Goal: Find specific page/section: Find specific page/section

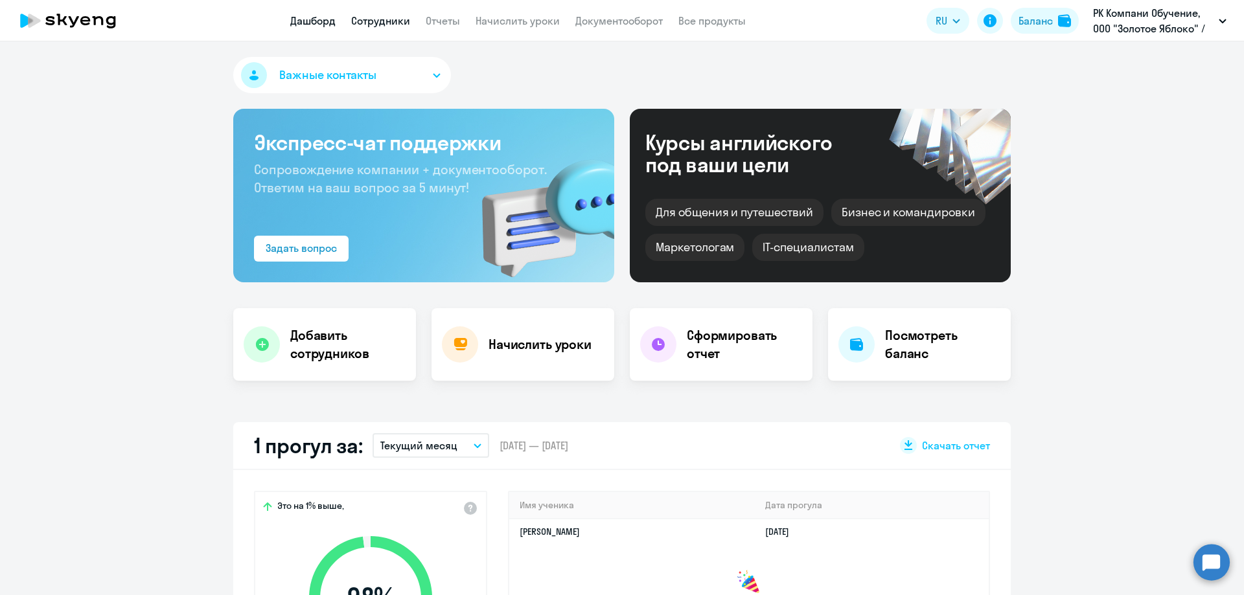
click at [373, 22] on link "Сотрудники" at bounding box center [380, 20] width 59 height 13
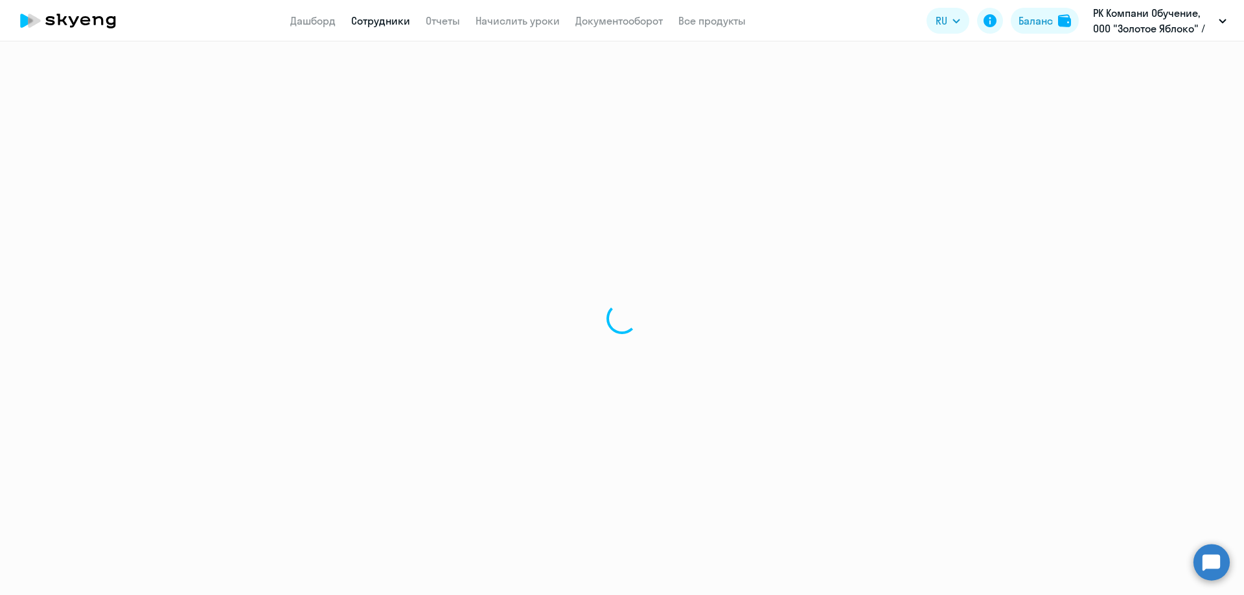
select select "30"
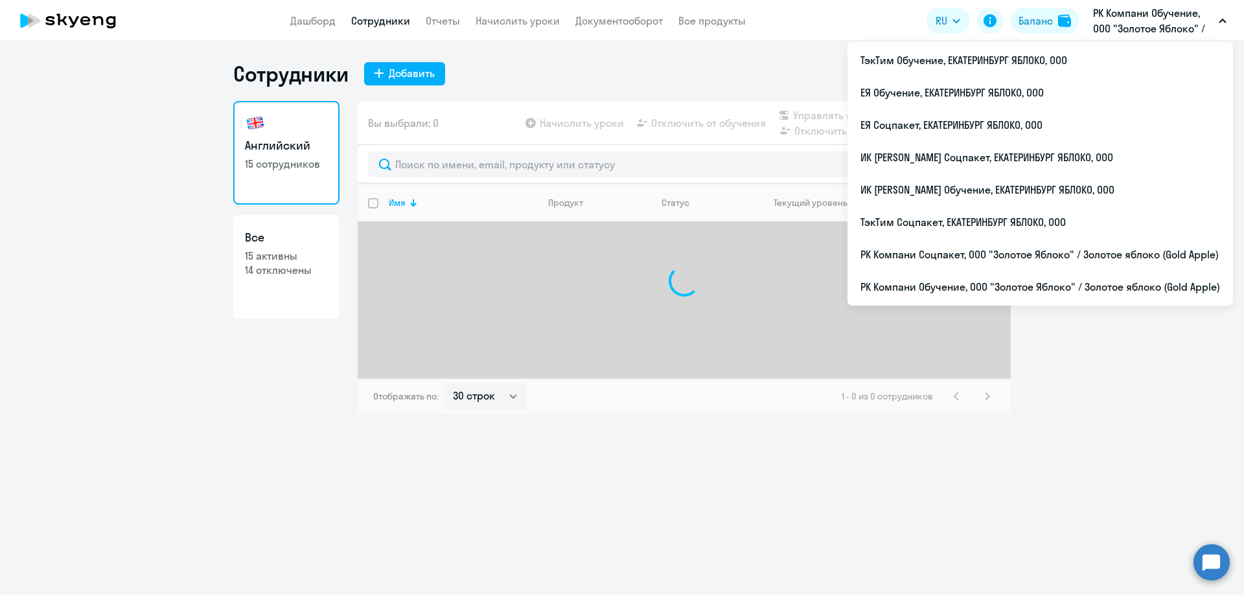
click at [1141, 26] on p "РК Компани Обучение, ООО "Золотое Яблоко" / Золотое яблоко (Gold Apple)" at bounding box center [1153, 20] width 120 height 31
click at [1136, 19] on p "РК Компани Обучение, ООО "Золотое Яблоко" / Золотое яблоко (Gold Apple)" at bounding box center [1153, 20] width 120 height 31
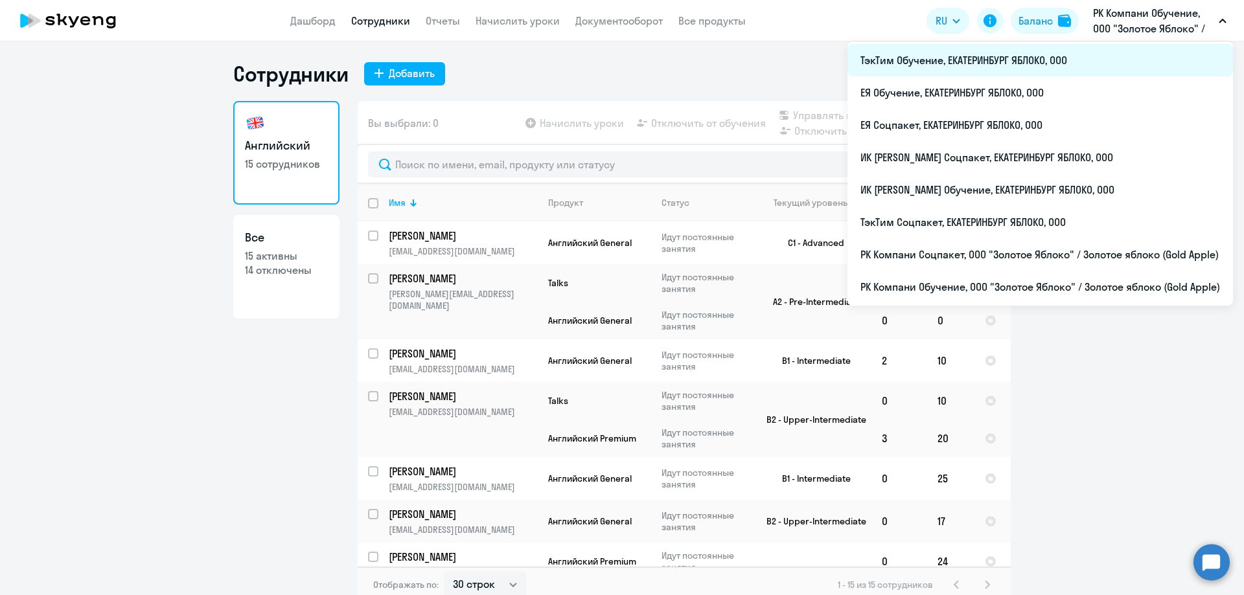
click at [915, 67] on li "ТэкТим Обучение, ЕКАТЕРИНБУРГ ЯБЛОКО, ООО" at bounding box center [1039, 60] width 385 height 32
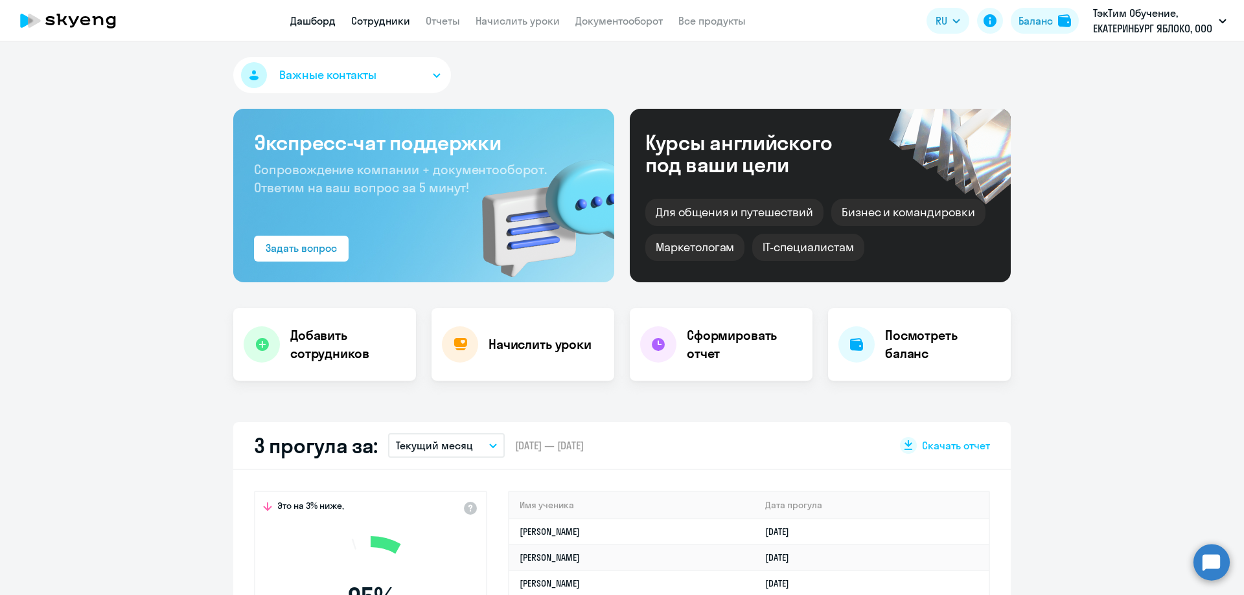
click at [393, 25] on link "Сотрудники" at bounding box center [380, 20] width 59 height 13
select select "30"
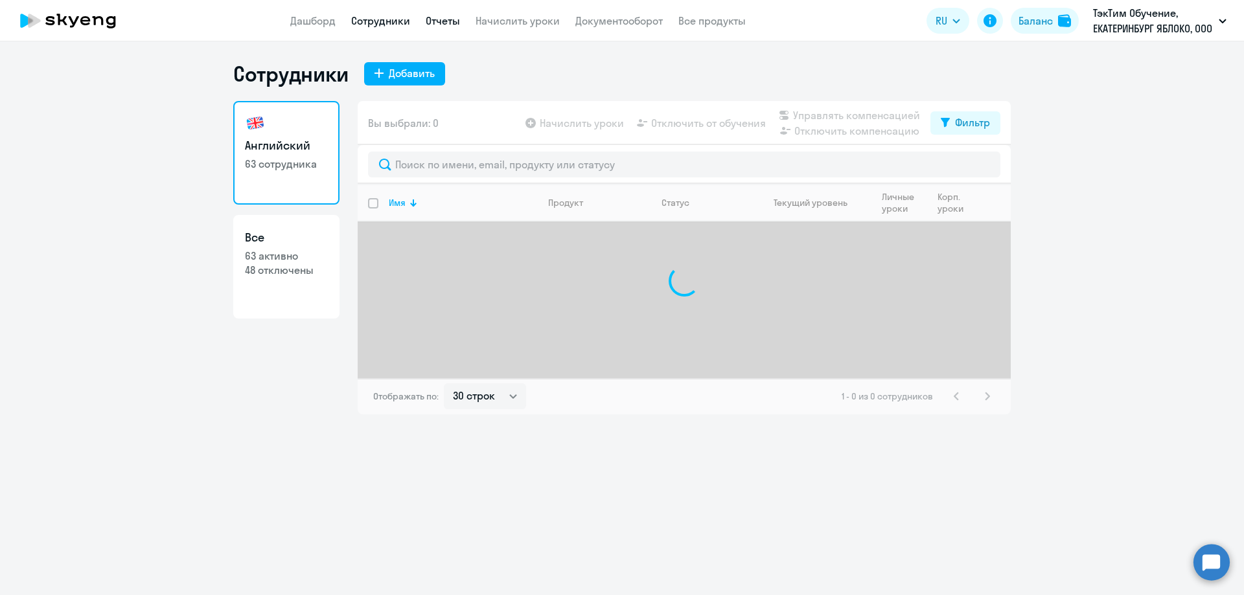
click at [442, 21] on link "Отчеты" at bounding box center [443, 20] width 34 height 13
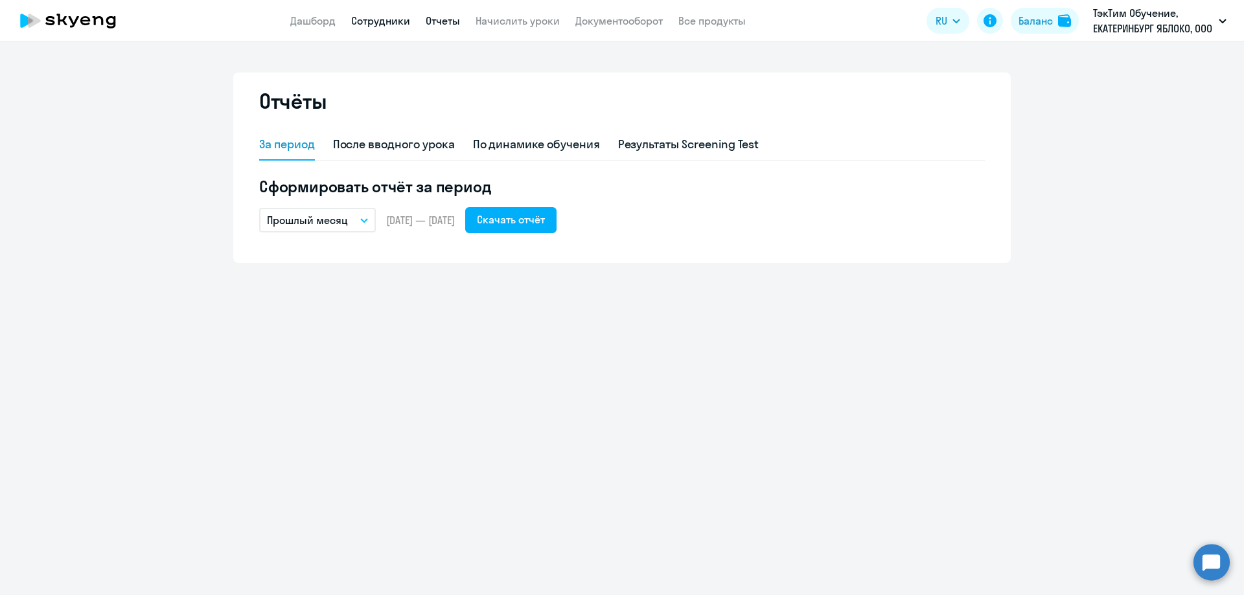
click at [382, 21] on link "Сотрудники" at bounding box center [380, 20] width 59 height 13
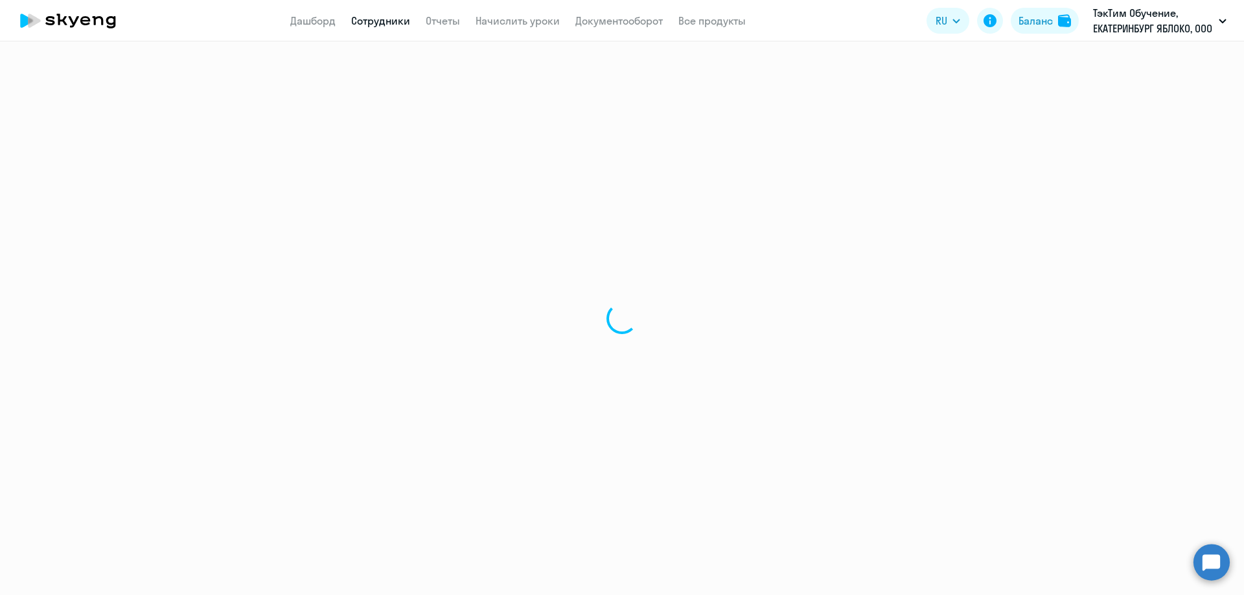
select select "30"
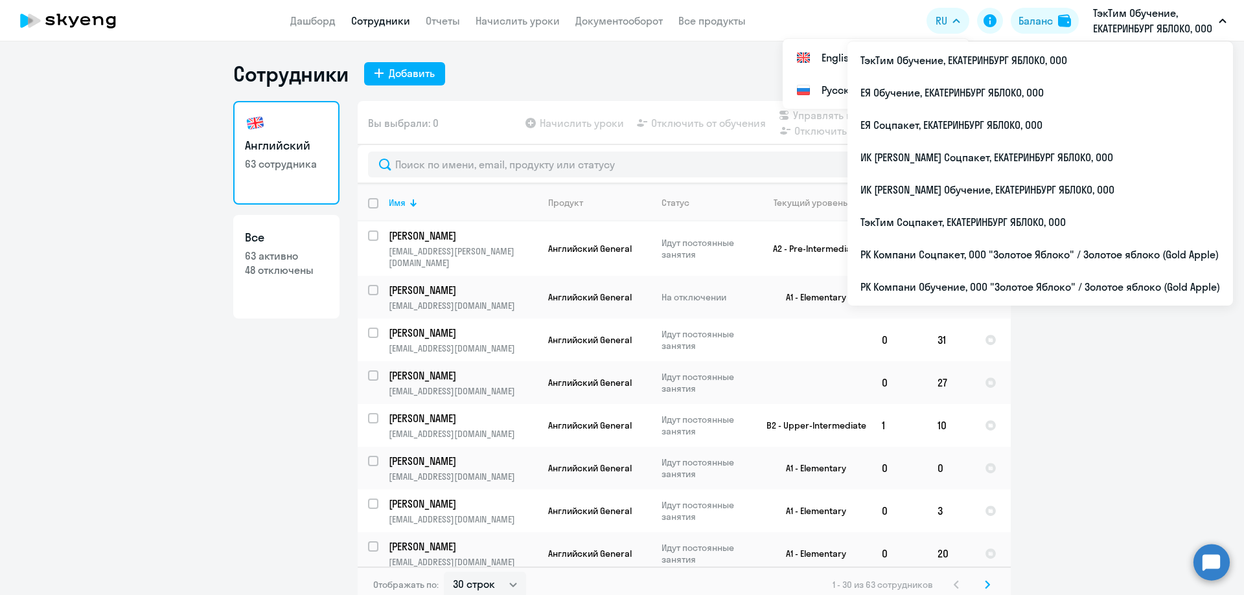
click at [1138, 22] on p "ТэкТим Обучение, ЕКАТЕРИНБУРГ ЯБЛОКО, ООО" at bounding box center [1153, 20] width 120 height 31
click at [1127, 15] on p "ТэкТим Обучение, ЕКАТЕРИНБУРГ ЯБЛОКО, ООО" at bounding box center [1153, 20] width 120 height 31
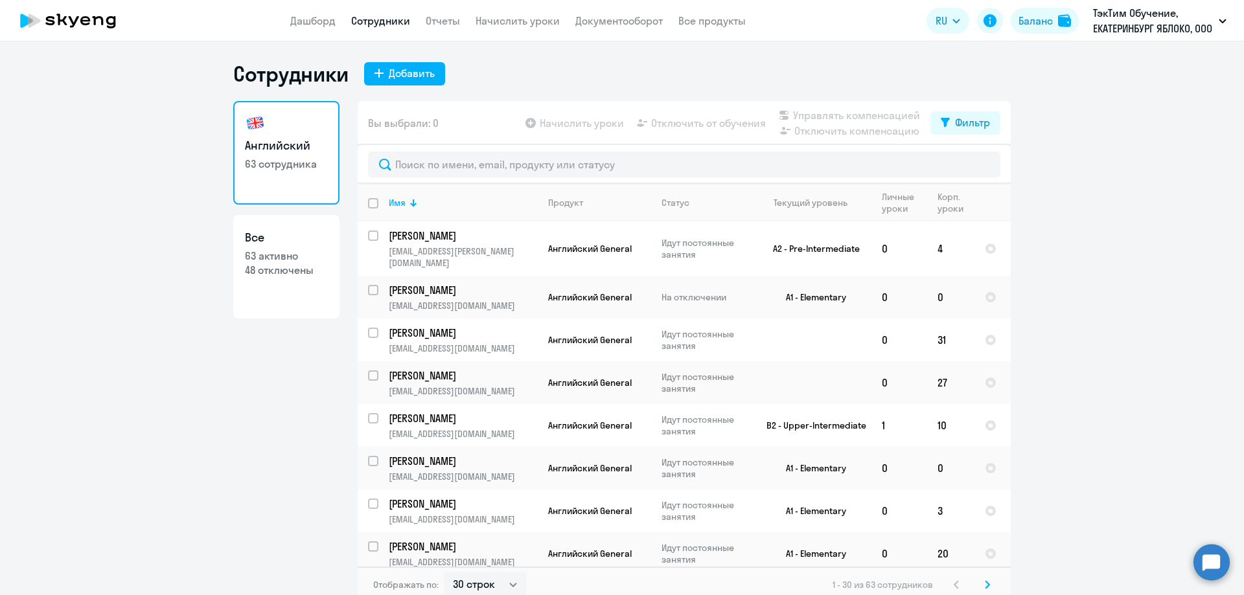
click at [286, 15] on app-header "Дашборд Сотрудники Отчеты Начислить уроки Документооборот Все продукты Дашборд …" at bounding box center [622, 20] width 1244 height 41
click at [299, 27] on link "Дашборд" at bounding box center [312, 20] width 45 height 13
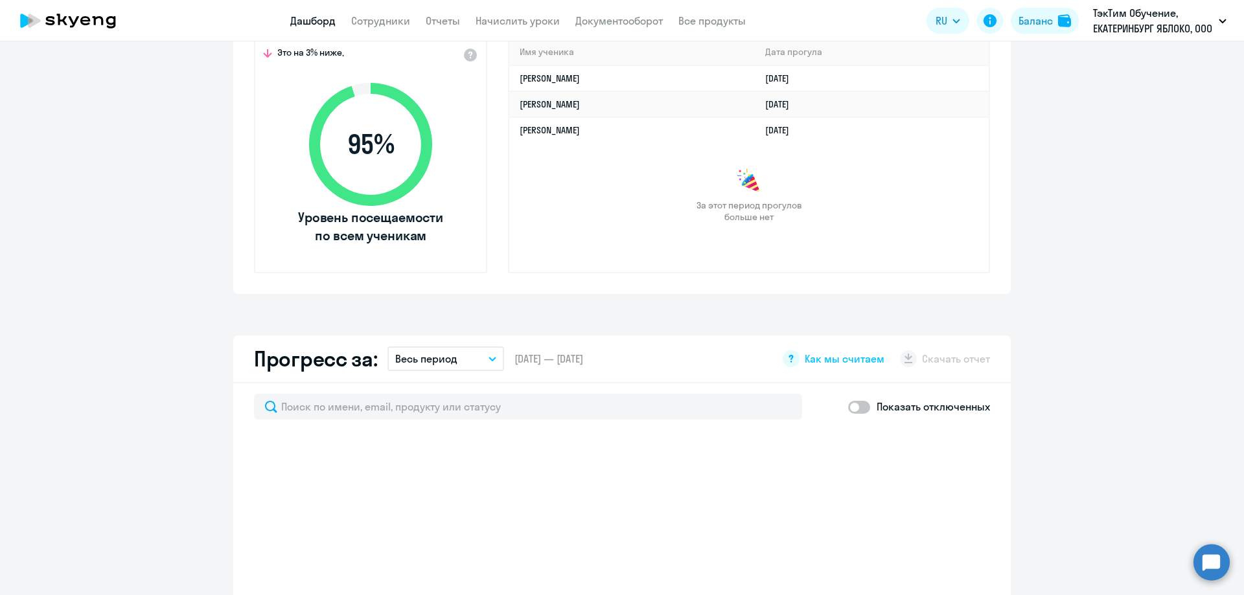
scroll to position [151, 0]
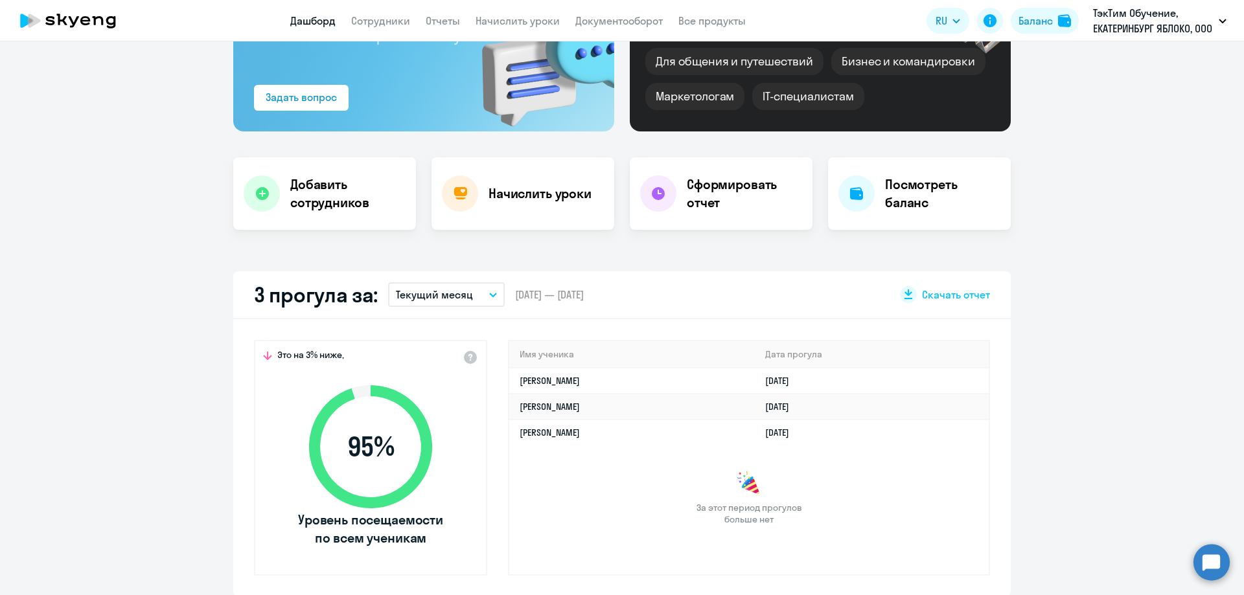
click at [479, 295] on button "Текущий месяц" at bounding box center [446, 294] width 117 height 25
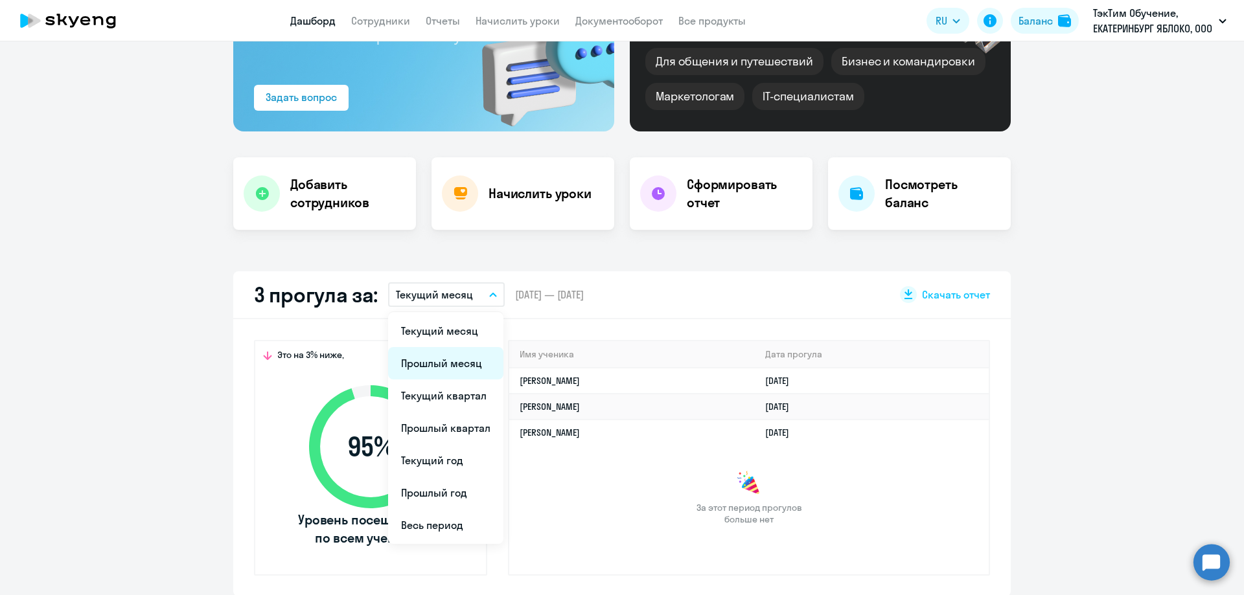
click at [440, 371] on li "Прошлый месяц" at bounding box center [445, 363] width 115 height 32
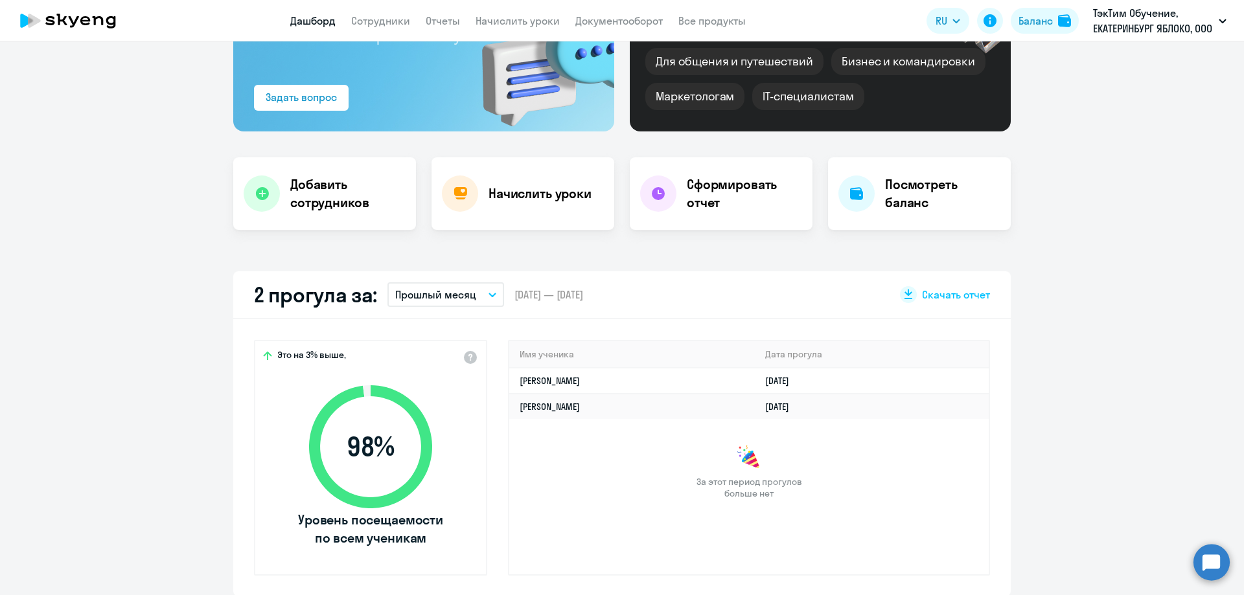
click at [455, 287] on p "Прошлый месяц" at bounding box center [435, 295] width 81 height 16
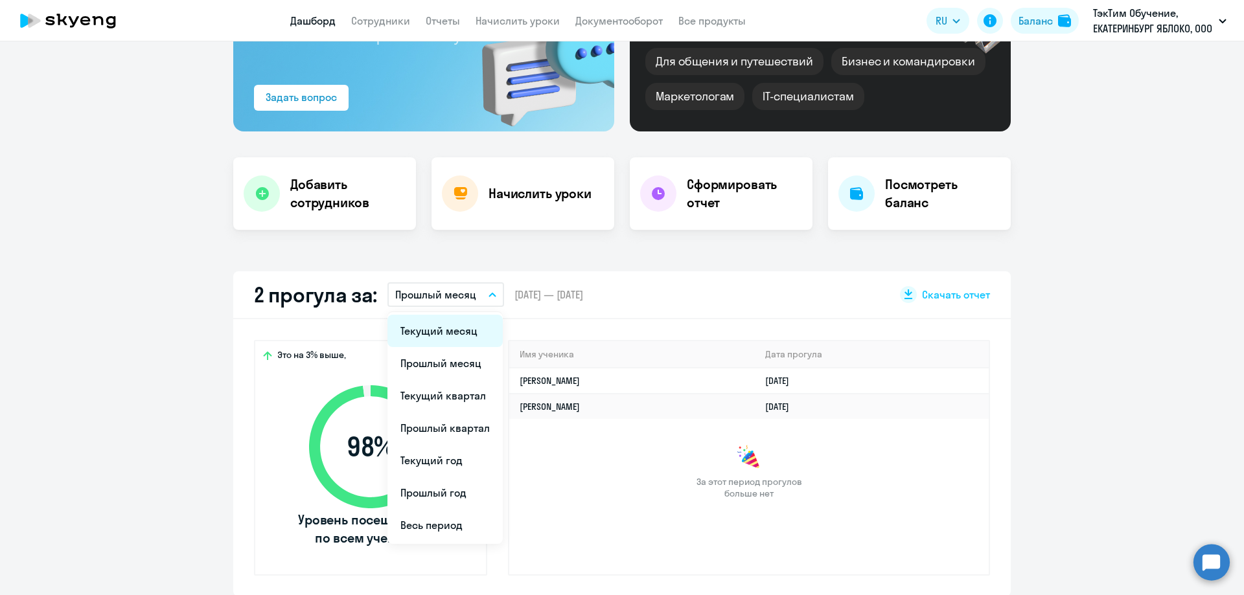
click at [459, 323] on li "Текущий месяц" at bounding box center [444, 331] width 115 height 32
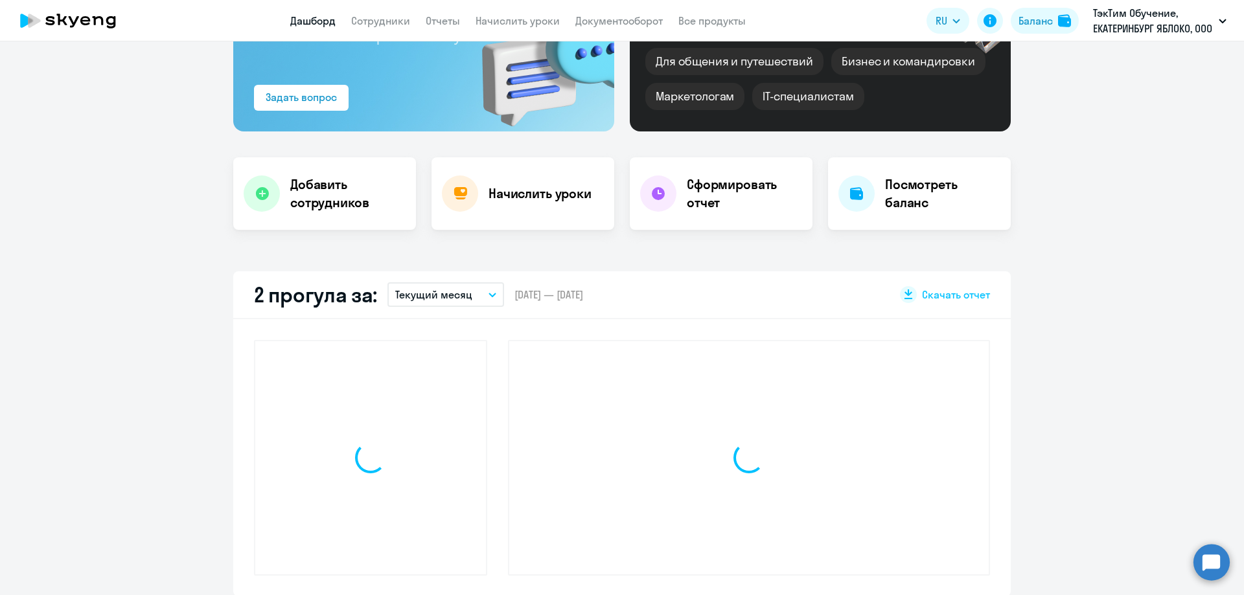
select select "30"
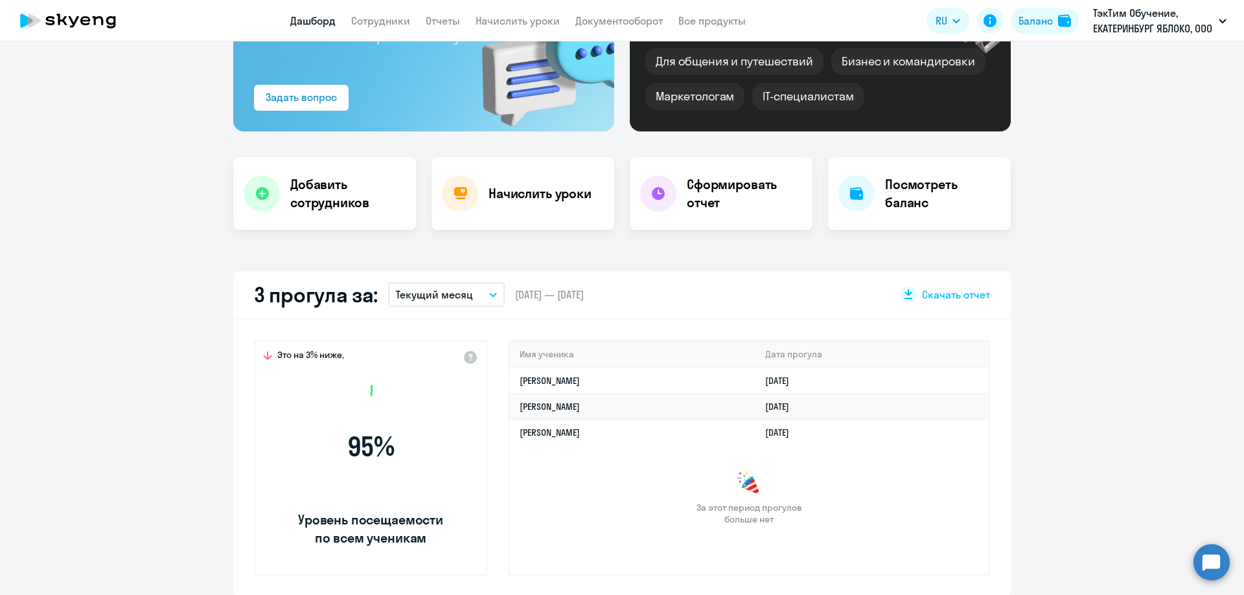
click at [775, 317] on div "3 прогула за: Текущий месяц Текущий месяц Прошлый месяц Текущий квартал [GEOGRA…" at bounding box center [621, 295] width 777 height 48
click at [1206, 563] on circle at bounding box center [1211, 562] width 36 height 36
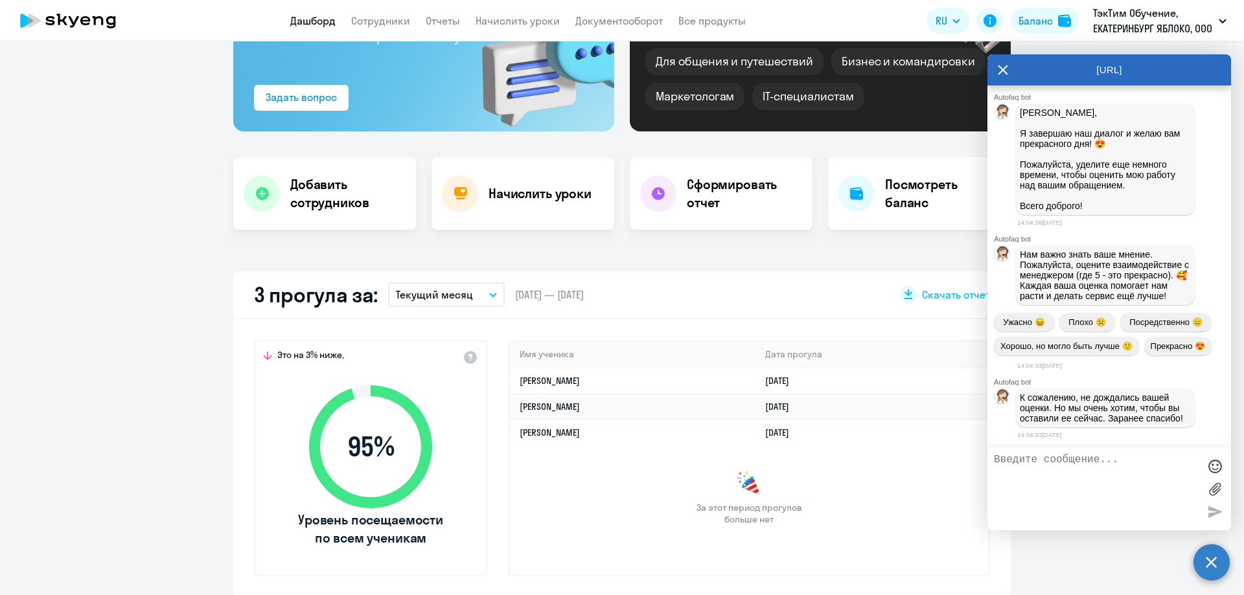
scroll to position [3688, 0]
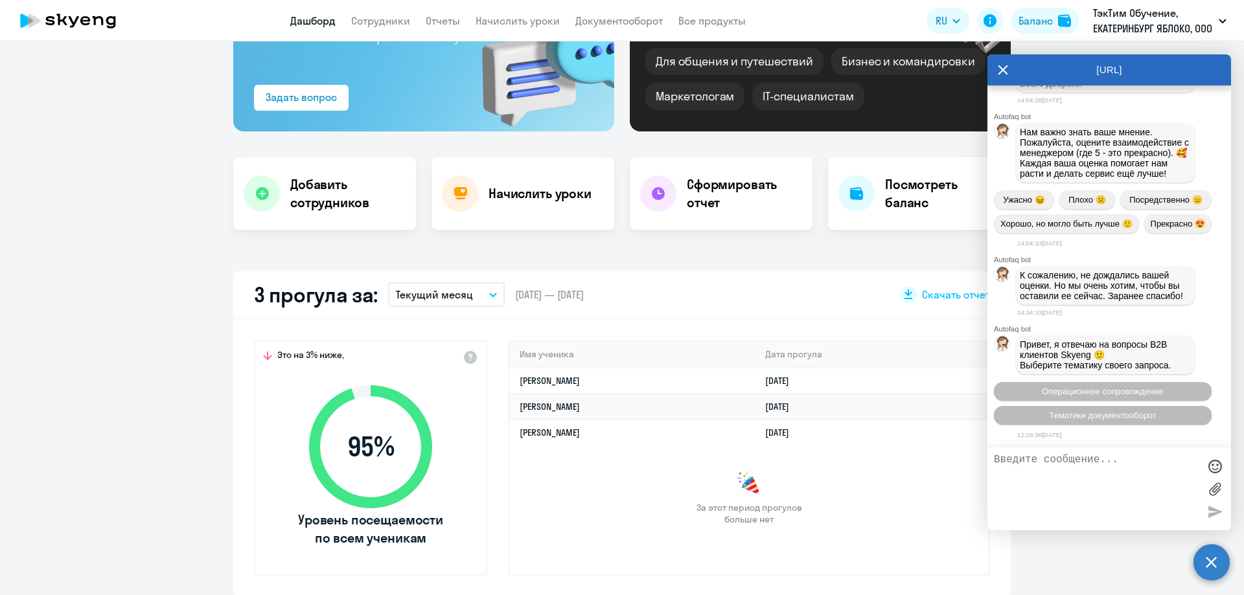
click at [1127, 566] on app-truancy-attendance-dashboard "3 прогула за: Текущий месяц Текущий месяц Прошлый месяц Текущий квартал [GEOGRA…" at bounding box center [622, 433] width 1244 height 325
click at [1089, 558] on app-truancy-attendance-dashboard "3 прогула за: Текущий месяц Текущий месяц Прошлый месяц Текущий квартал [GEOGRA…" at bounding box center [622, 433] width 1244 height 325
click at [1086, 557] on app-truancy-attendance-dashboard "3 прогула за: Текущий месяц Текущий месяц Прошлый месяц Текущий квартал [GEOGRA…" at bounding box center [622, 433] width 1244 height 325
click at [669, 271] on div "Важные контакты Экспресс-чат поддержки Сопровождение компании + документооборот…" at bounding box center [622, 318] width 1244 height 554
click at [1206, 562] on circle at bounding box center [1211, 562] width 36 height 36
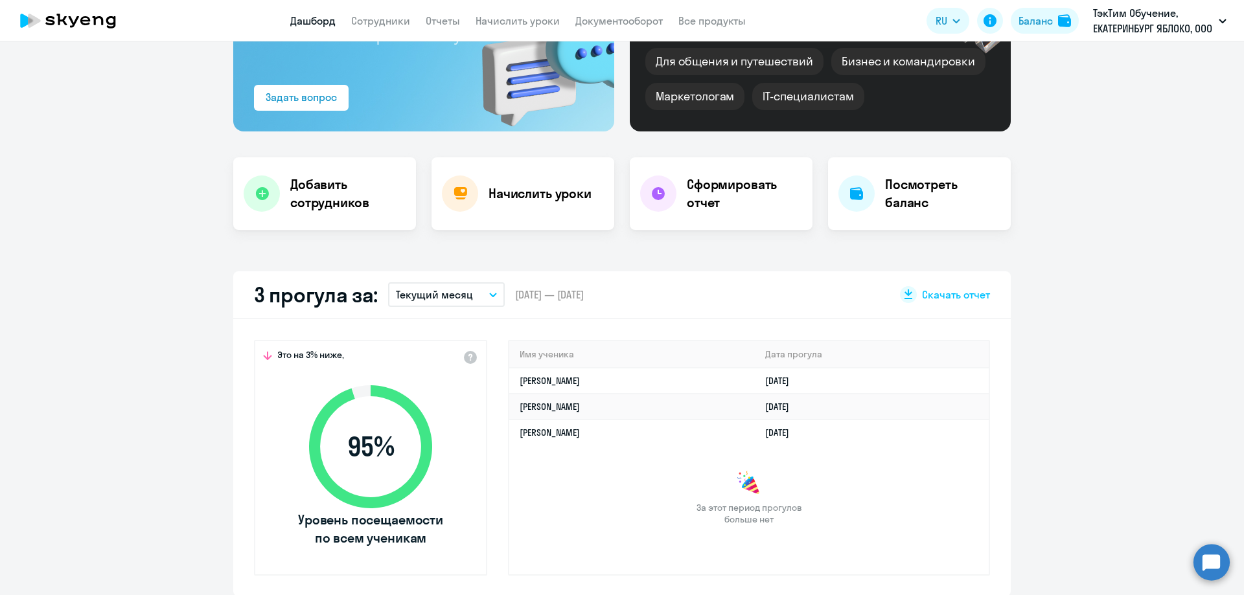
click at [1214, 553] on circle at bounding box center [1211, 562] width 36 height 36
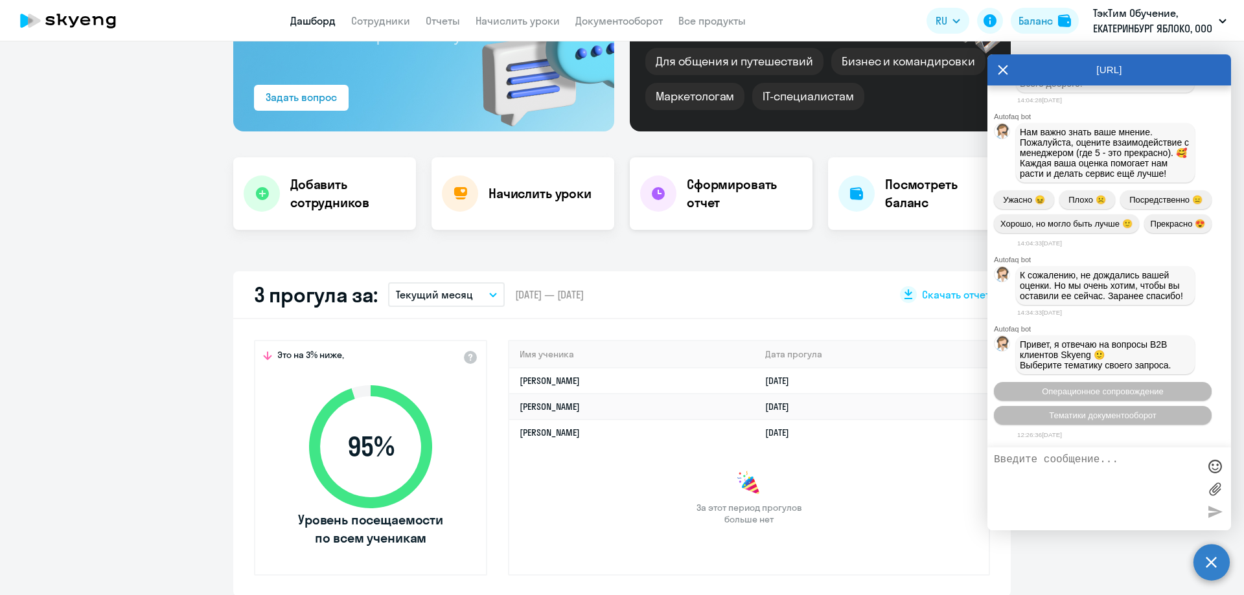
scroll to position [0, 0]
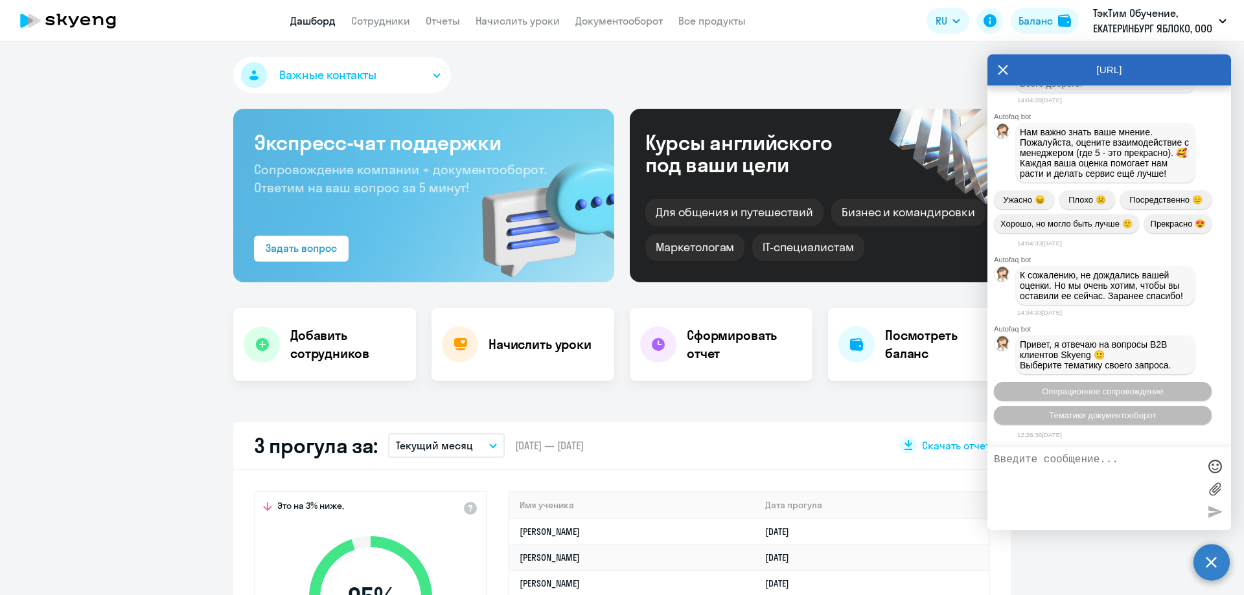
click at [747, 433] on div "3 прогула за: Текущий месяц Текущий месяц Прошлый месяц Текущий квартал [GEOGRA…" at bounding box center [621, 446] width 777 height 48
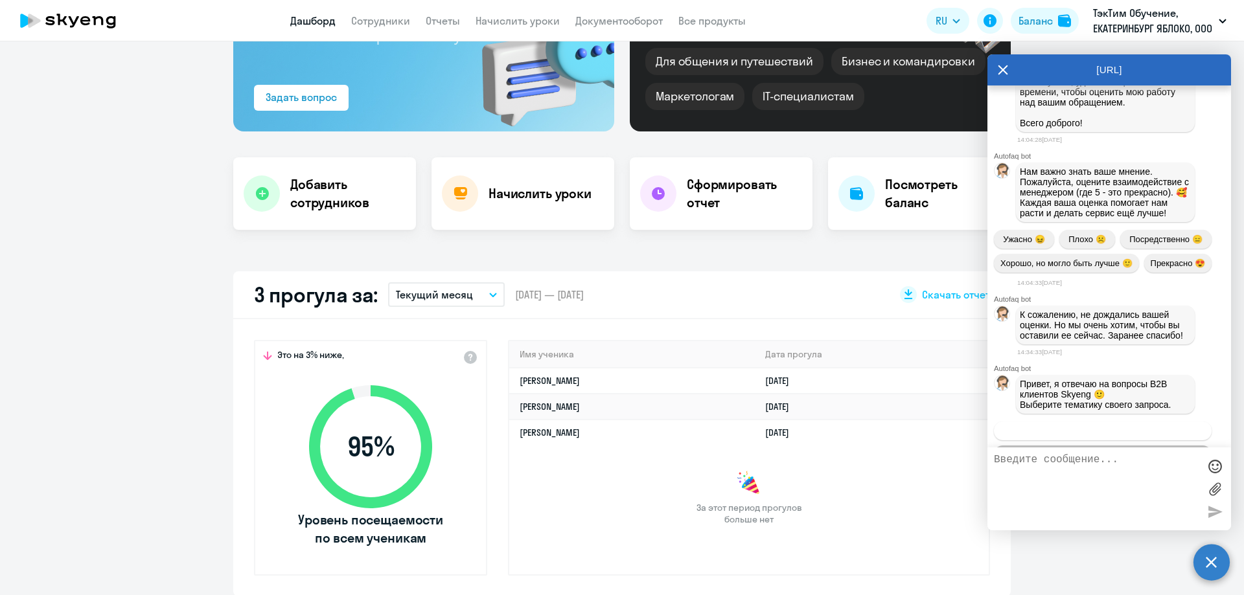
scroll to position [3688, 0]
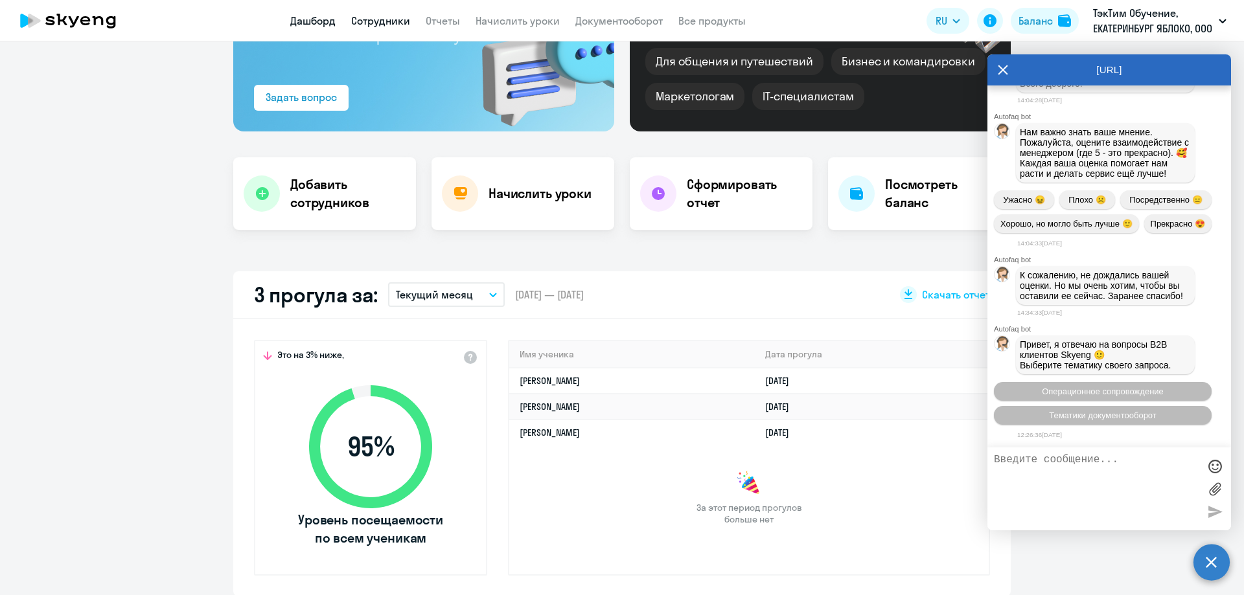
click at [366, 25] on link "Сотрудники" at bounding box center [380, 20] width 59 height 13
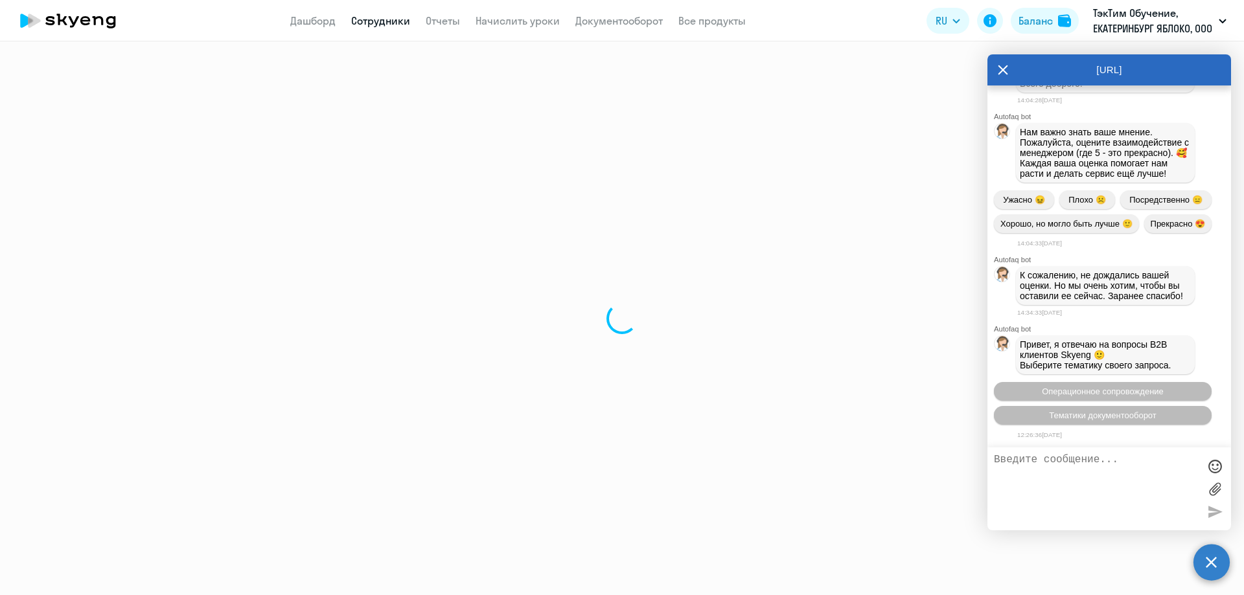
select select "30"
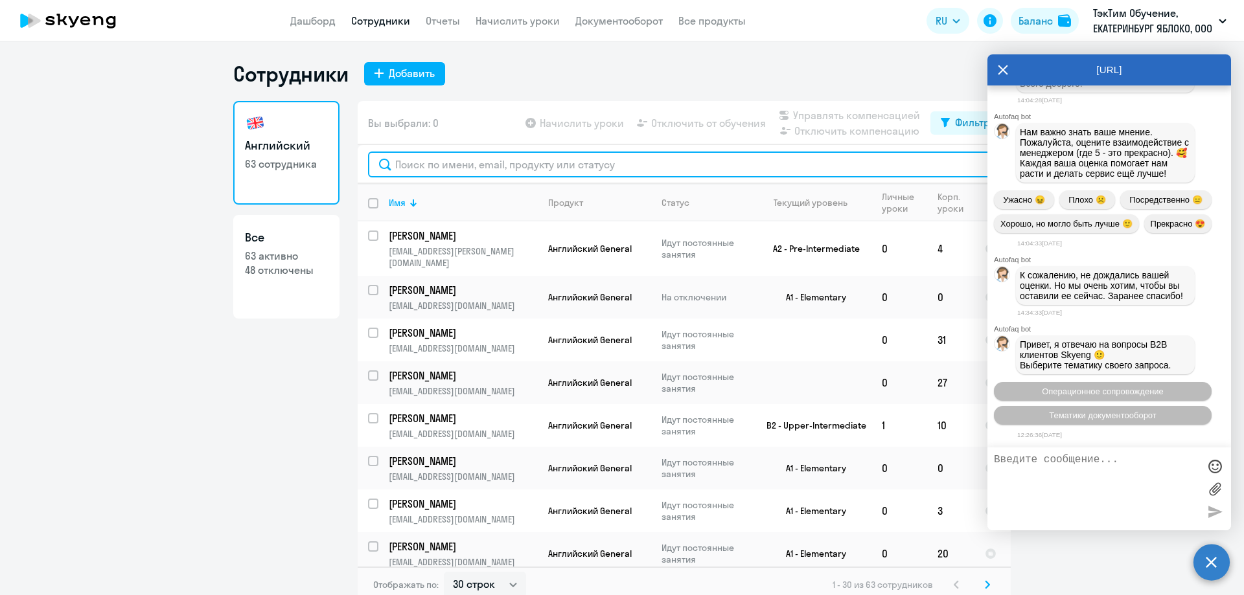
click at [458, 167] on input "text" at bounding box center [684, 165] width 632 height 26
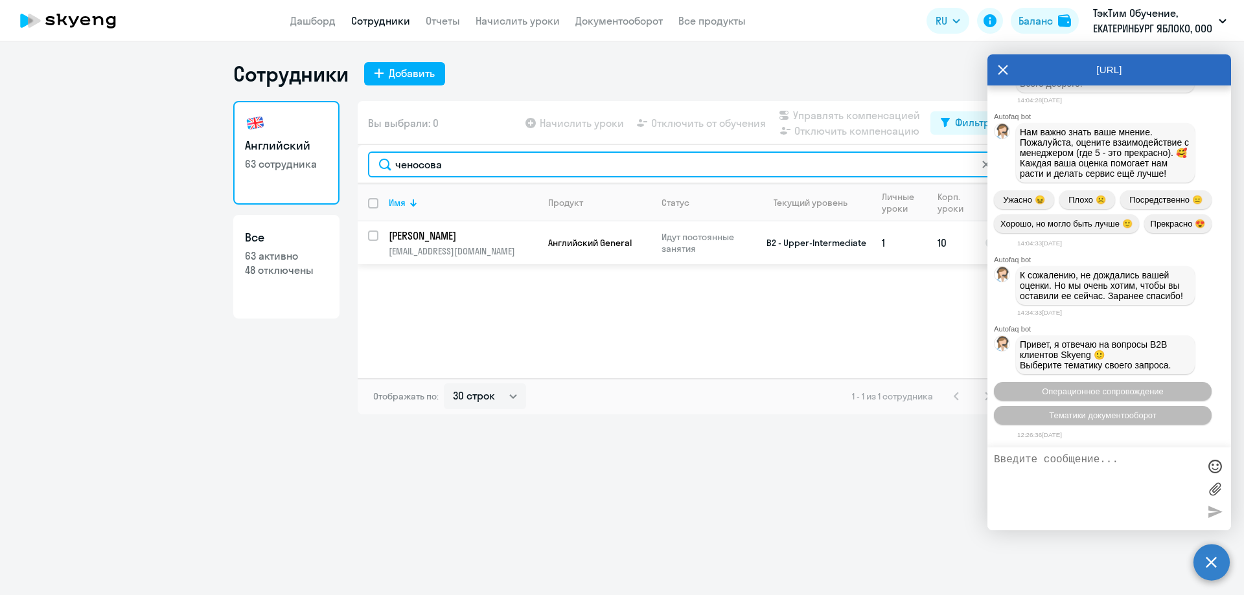
type input "ченосова"
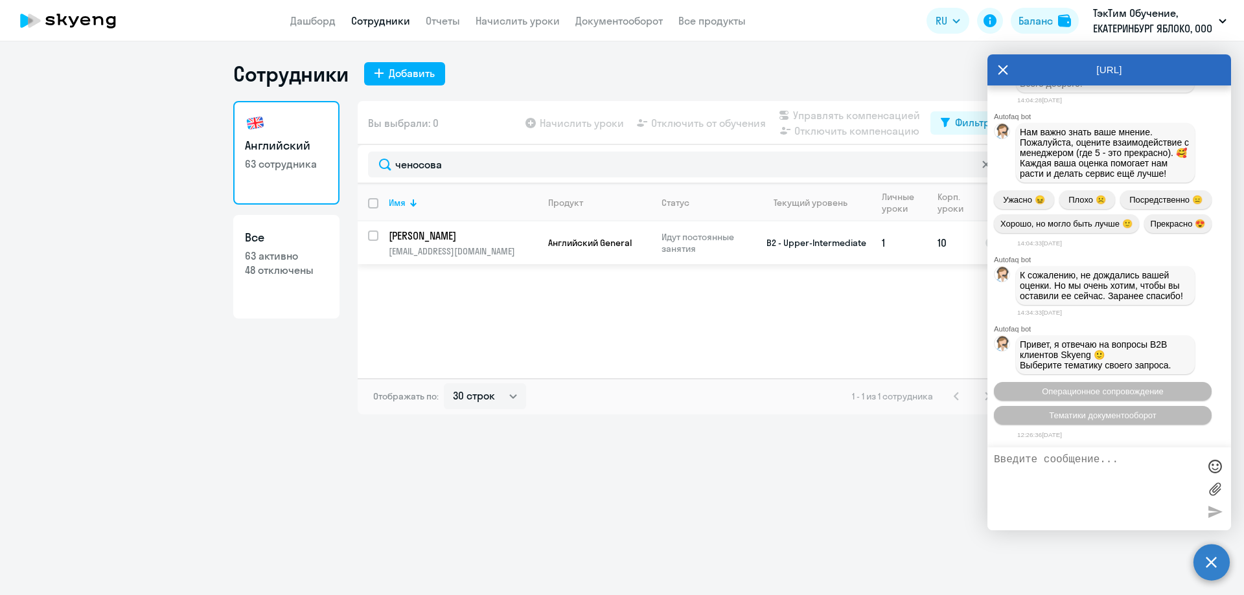
click at [524, 244] on td "[PERSON_NAME] [PERSON_NAME][EMAIL_ADDRESS][DOMAIN_NAME]" at bounding box center [457, 243] width 159 height 43
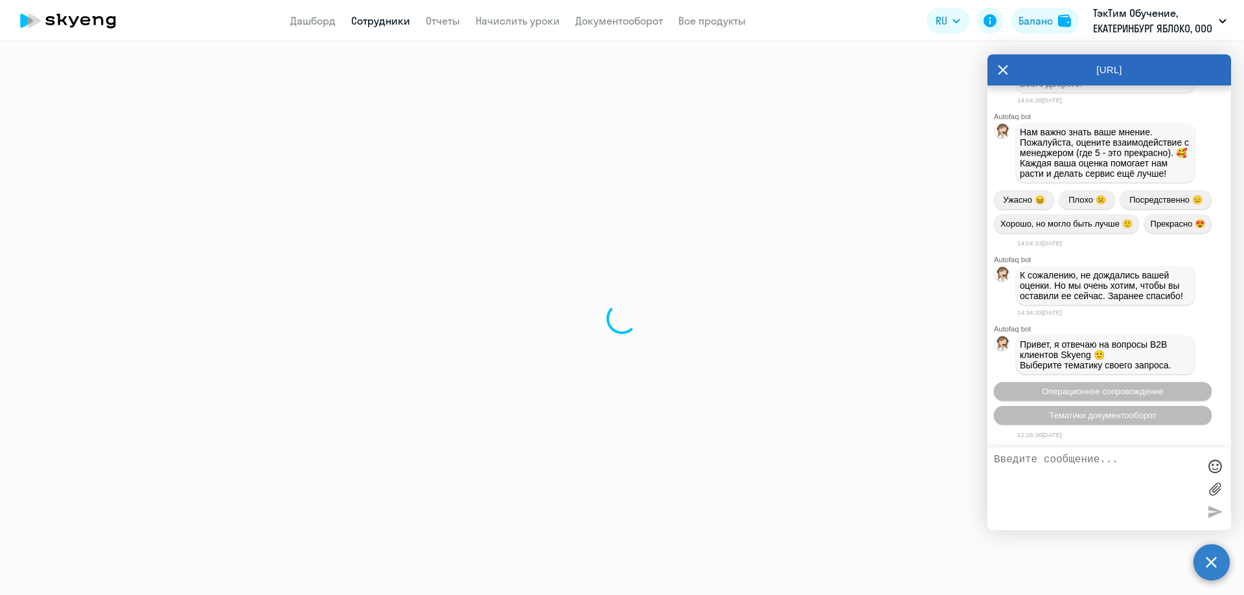
select select "english"
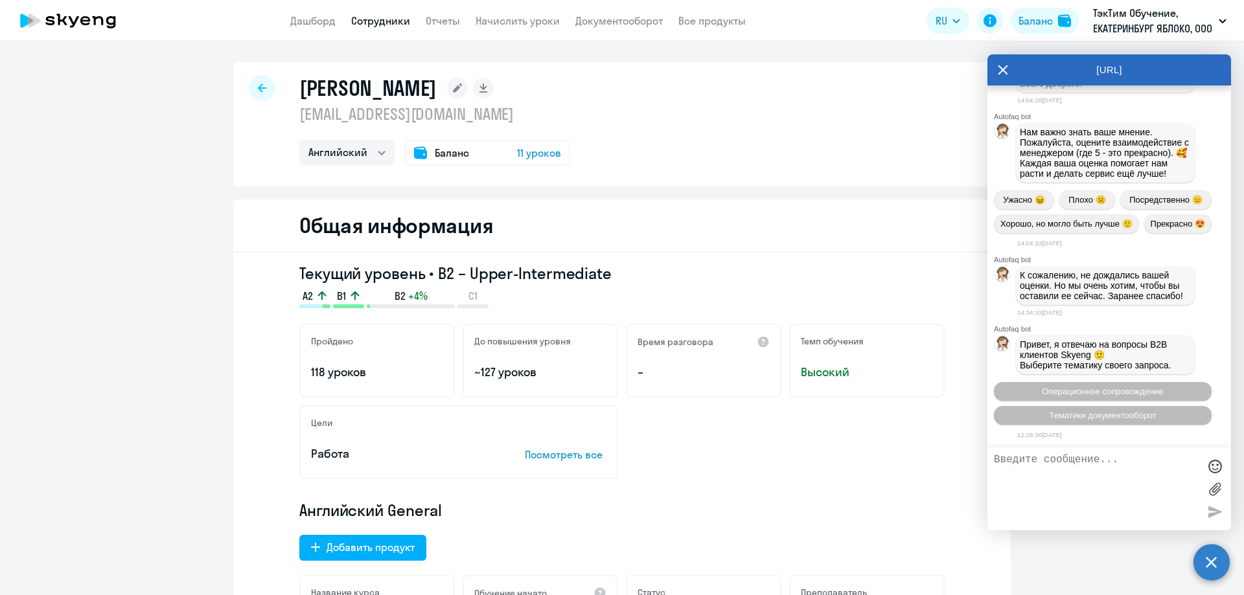
click at [742, 452] on div "Цели Работа Посмотреть все" at bounding box center [621, 443] width 645 height 74
click at [784, 475] on div "Цели Работа Посмотреть все" at bounding box center [621, 443] width 645 height 74
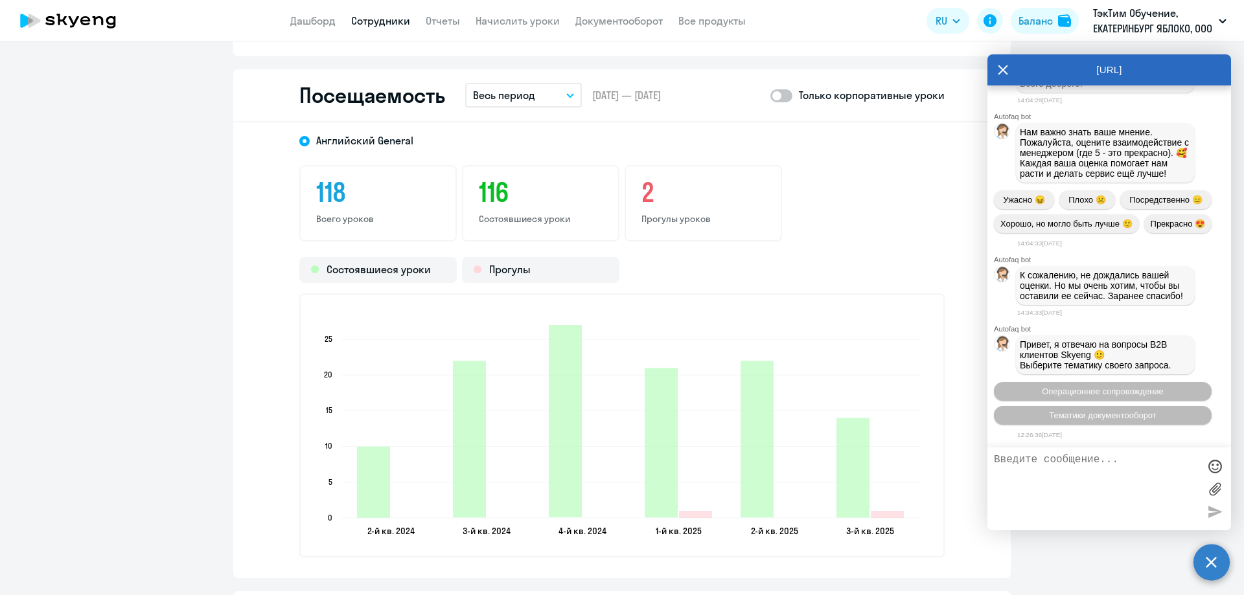
scroll to position [1814, 0]
